Goal: Task Accomplishment & Management: Use online tool/utility

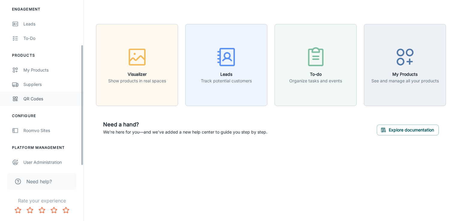
scroll to position [61, 0]
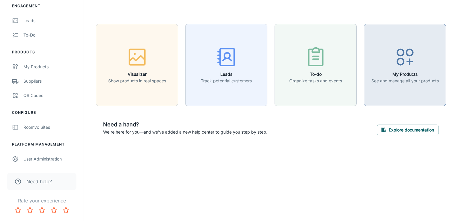
click at [409, 76] on h6 "My Products" at bounding box center [405, 74] width 67 height 7
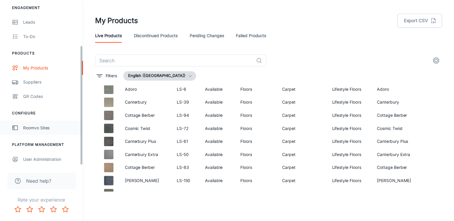
scroll to position [61, 0]
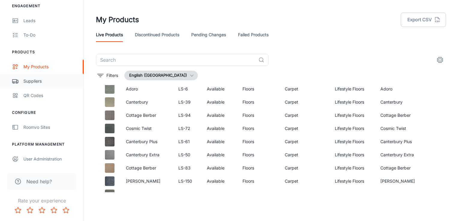
click at [37, 83] on div "Suppliers" at bounding box center [50, 81] width 54 height 7
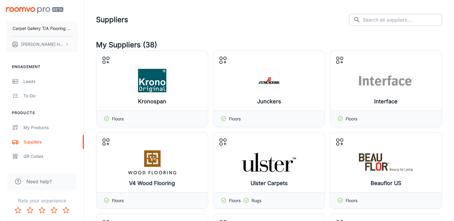
click at [401, 22] on input "text" at bounding box center [402, 20] width 79 height 12
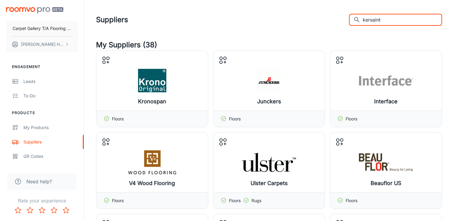
type input "kersaint"
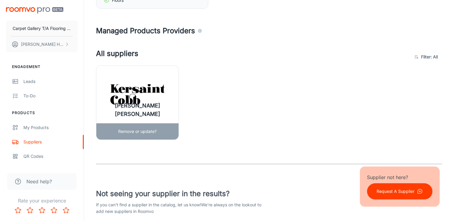
scroll to position [120, 0]
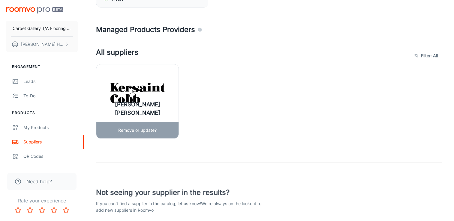
click at [155, 108] on div "[PERSON_NAME] [PERSON_NAME]" at bounding box center [137, 93] width 82 height 58
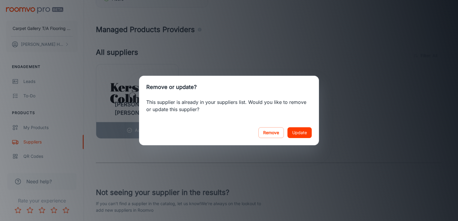
click at [299, 133] on button "Update" at bounding box center [300, 132] width 24 height 11
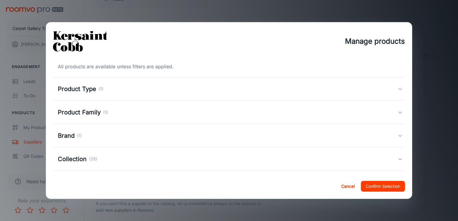
click at [390, 186] on button "Confirm Selection" at bounding box center [383, 186] width 44 height 11
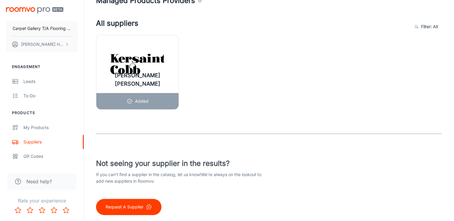
scroll to position [166, 0]
